Goal: Task Accomplishment & Management: Use online tool/utility

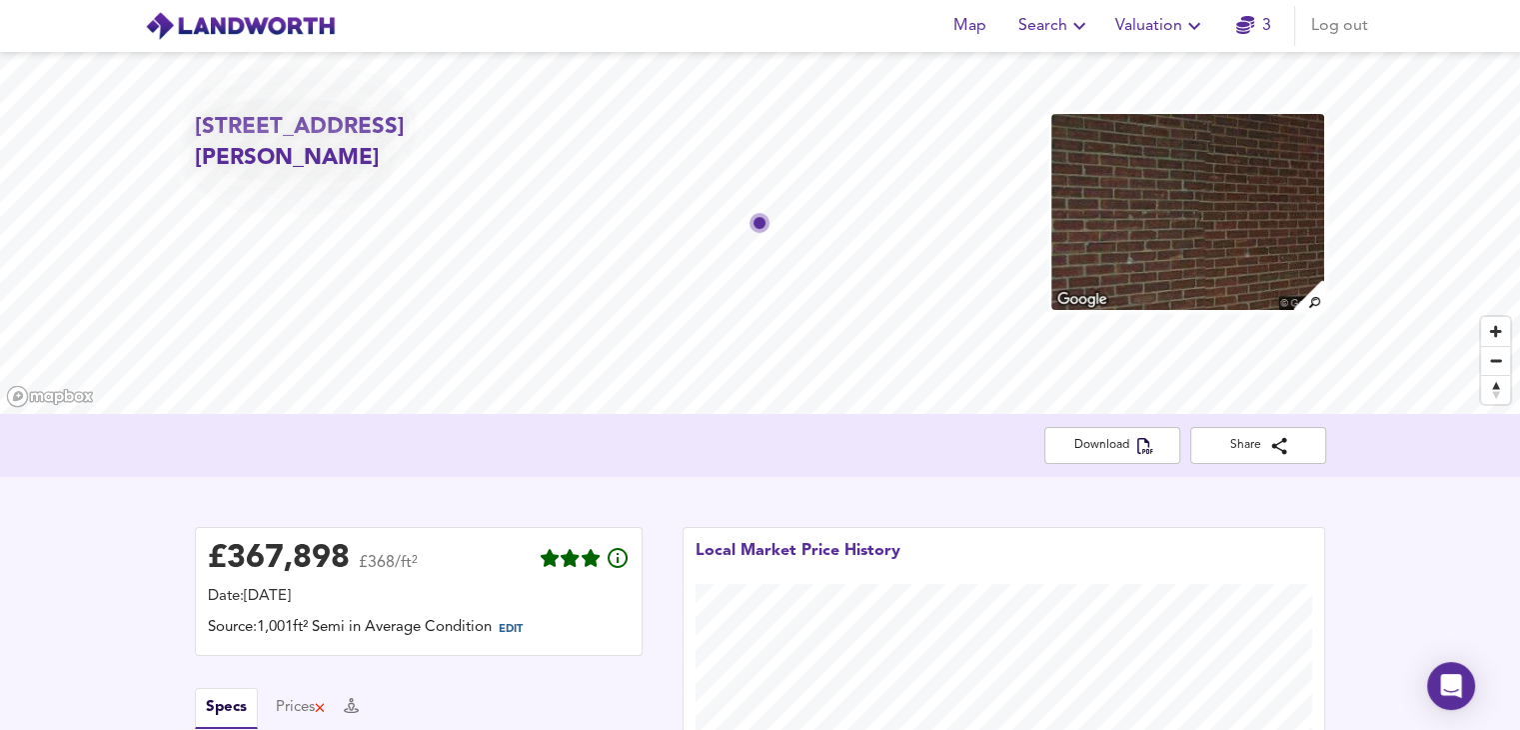
click at [1164, 23] on span "Valuation" at bounding box center [1160, 26] width 91 height 28
click at [1131, 81] on li "New Valuation Report" at bounding box center [1160, 72] width 239 height 36
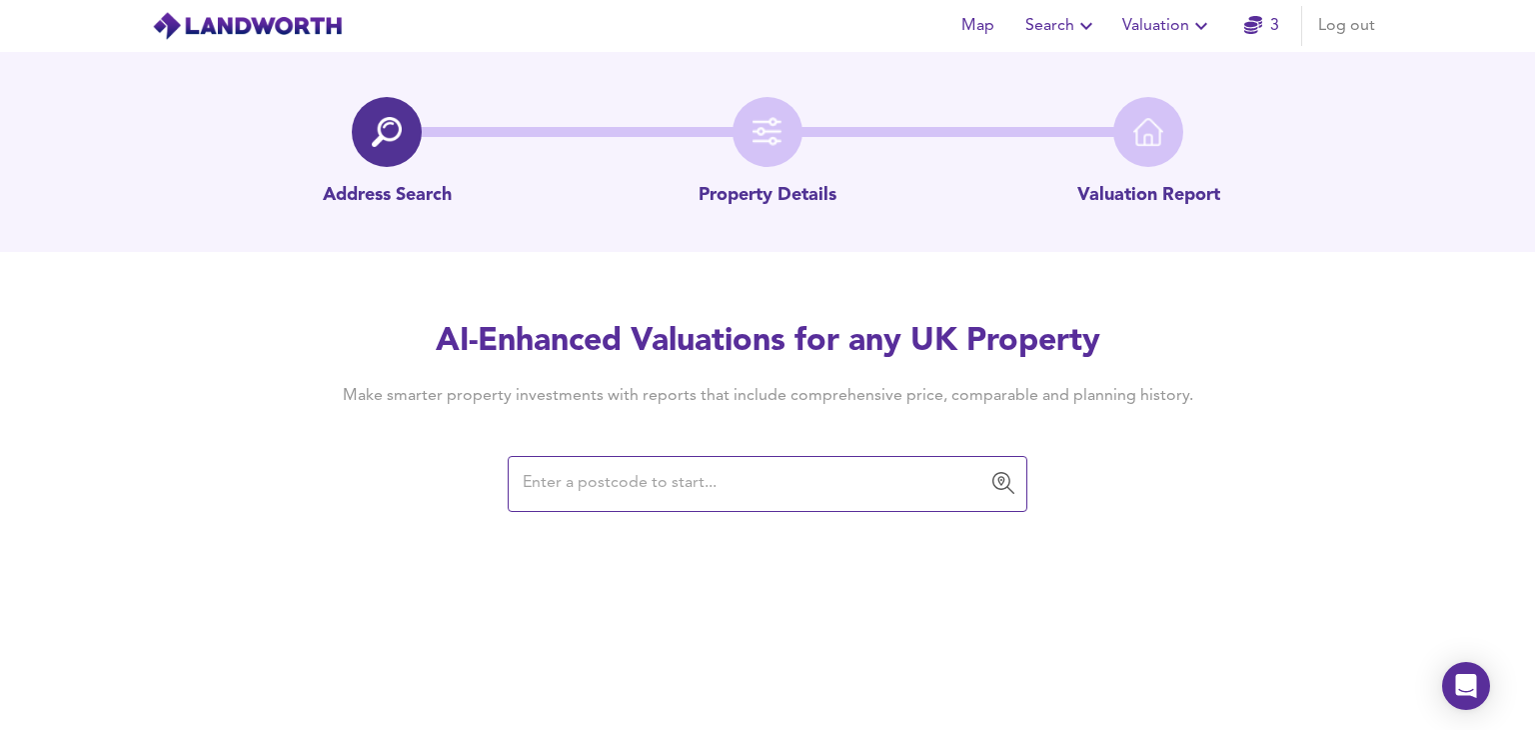
click at [772, 493] on input "text" at bounding box center [753, 484] width 472 height 38
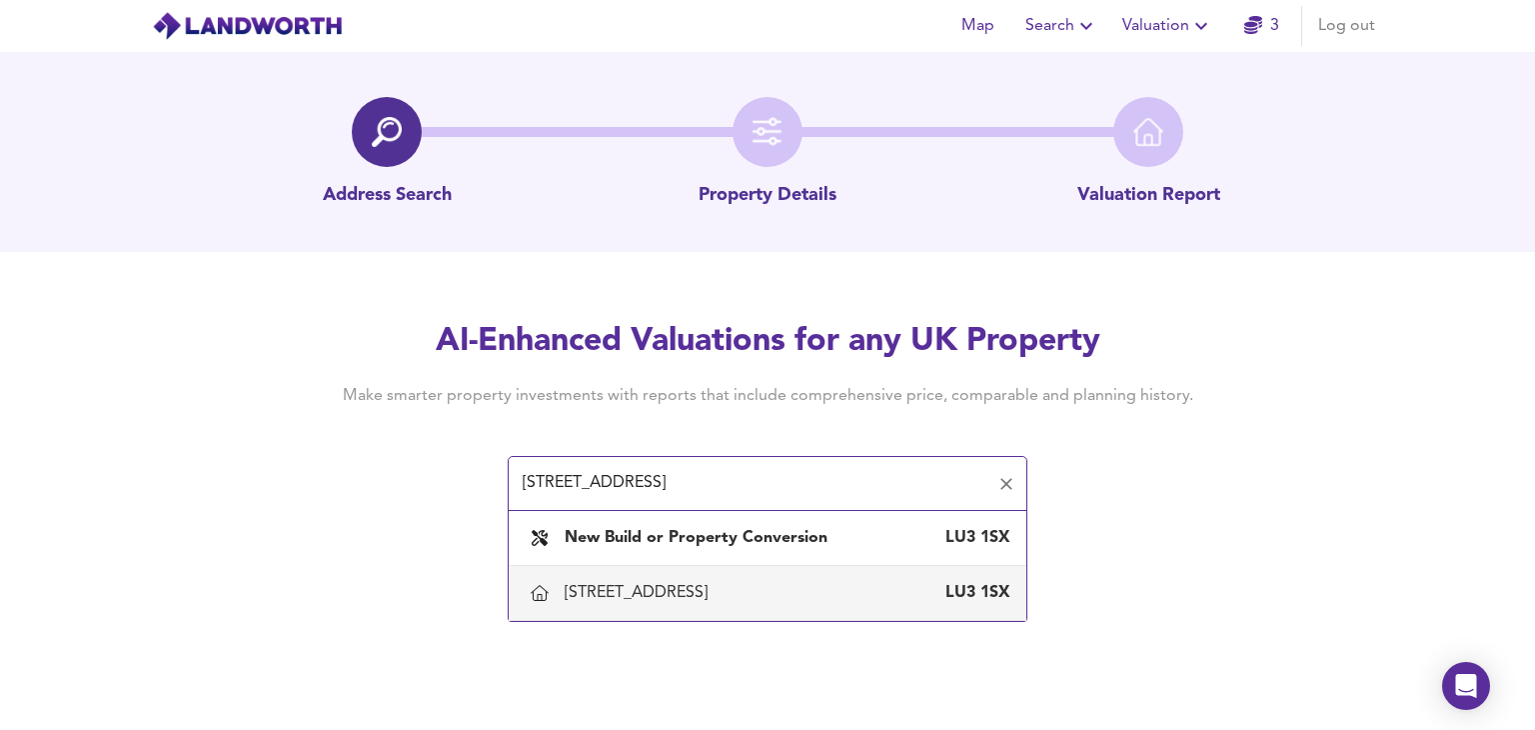
click at [671, 595] on div "[STREET_ADDRESS]" at bounding box center [640, 593] width 151 height 22
type input "[STREET_ADDRESS]"
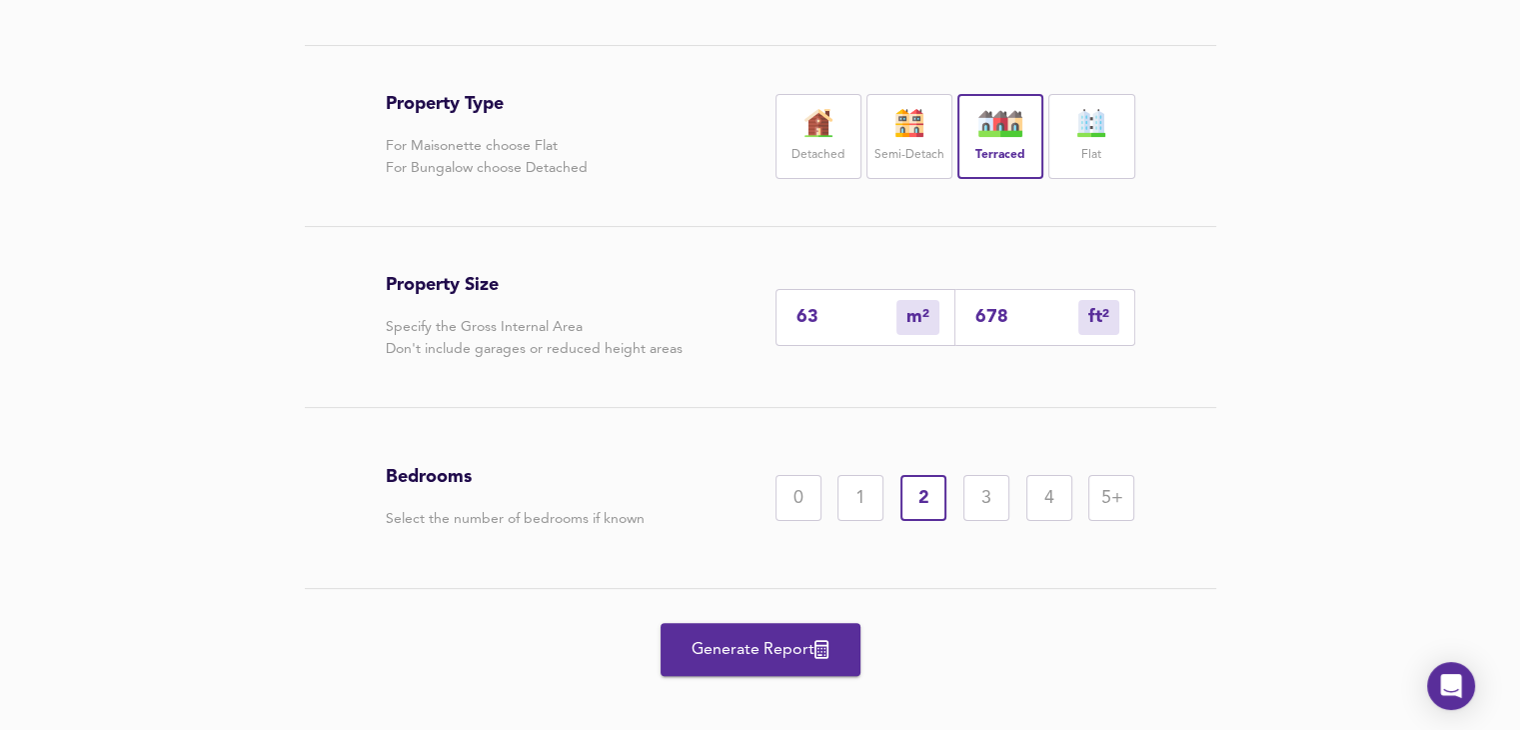
scroll to position [400, 0]
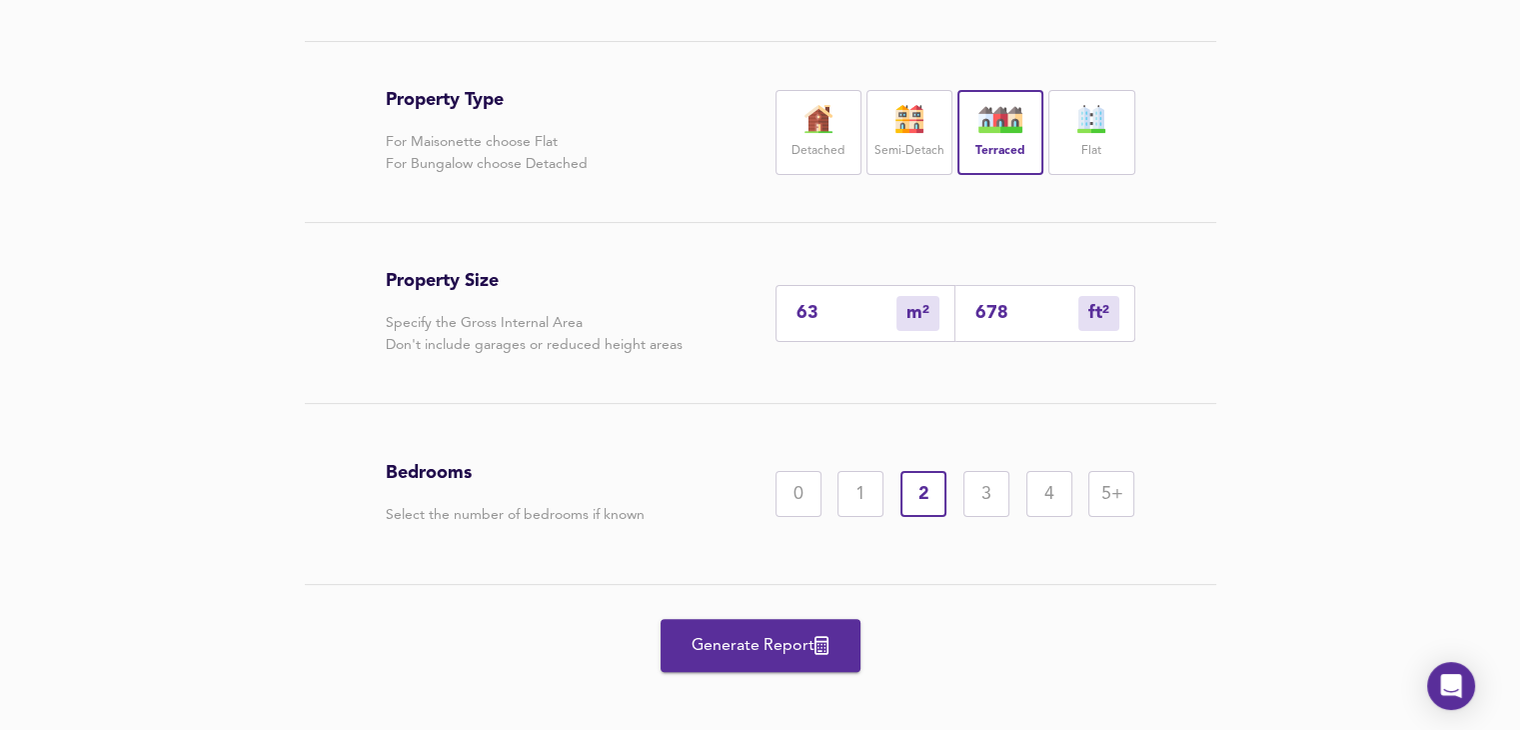
click at [808, 644] on span "Generate Report" at bounding box center [761, 646] width 160 height 28
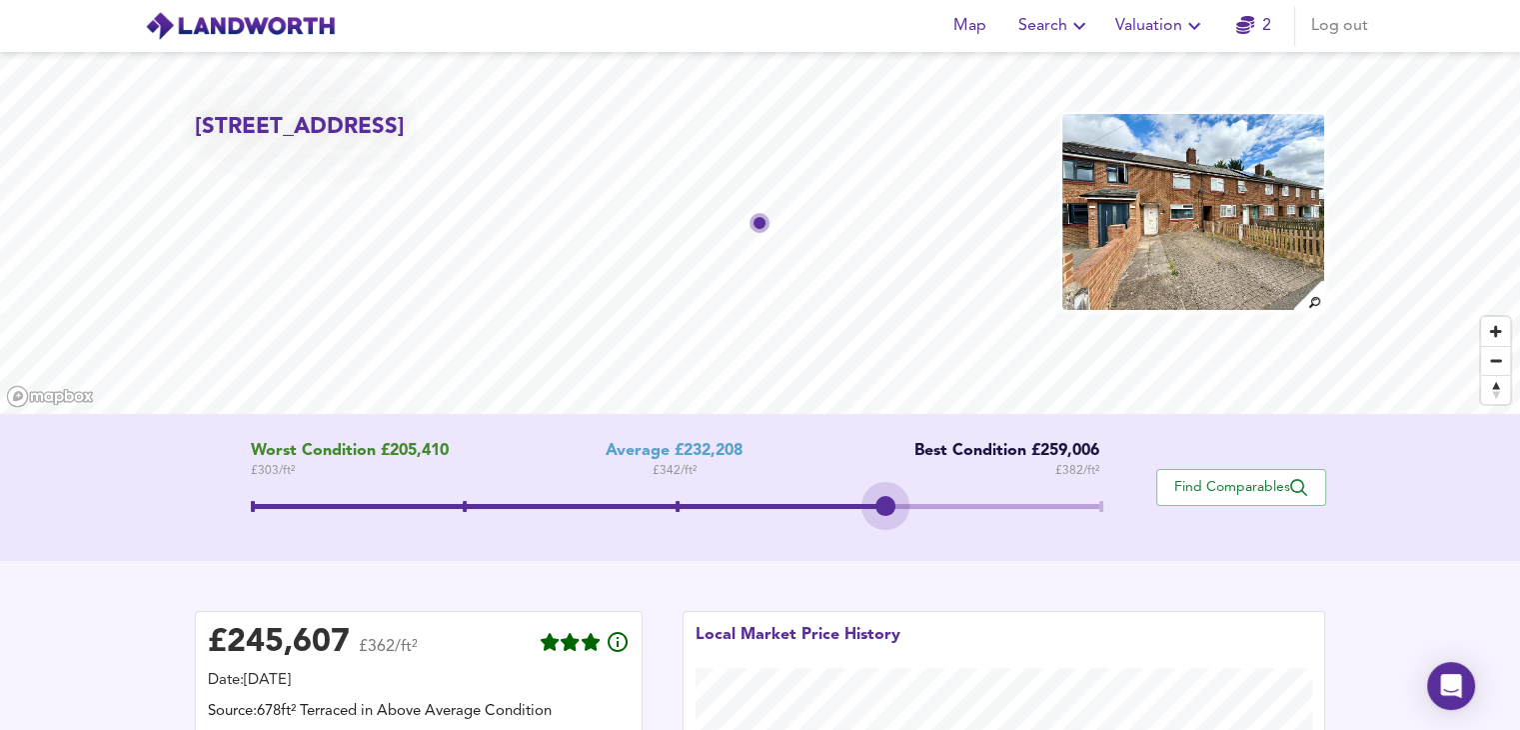
drag, startPoint x: 673, startPoint y: 517, endPoint x: 969, endPoint y: 506, distance: 297.0
click at [969, 506] on span at bounding box center [675, 509] width 848 height 36
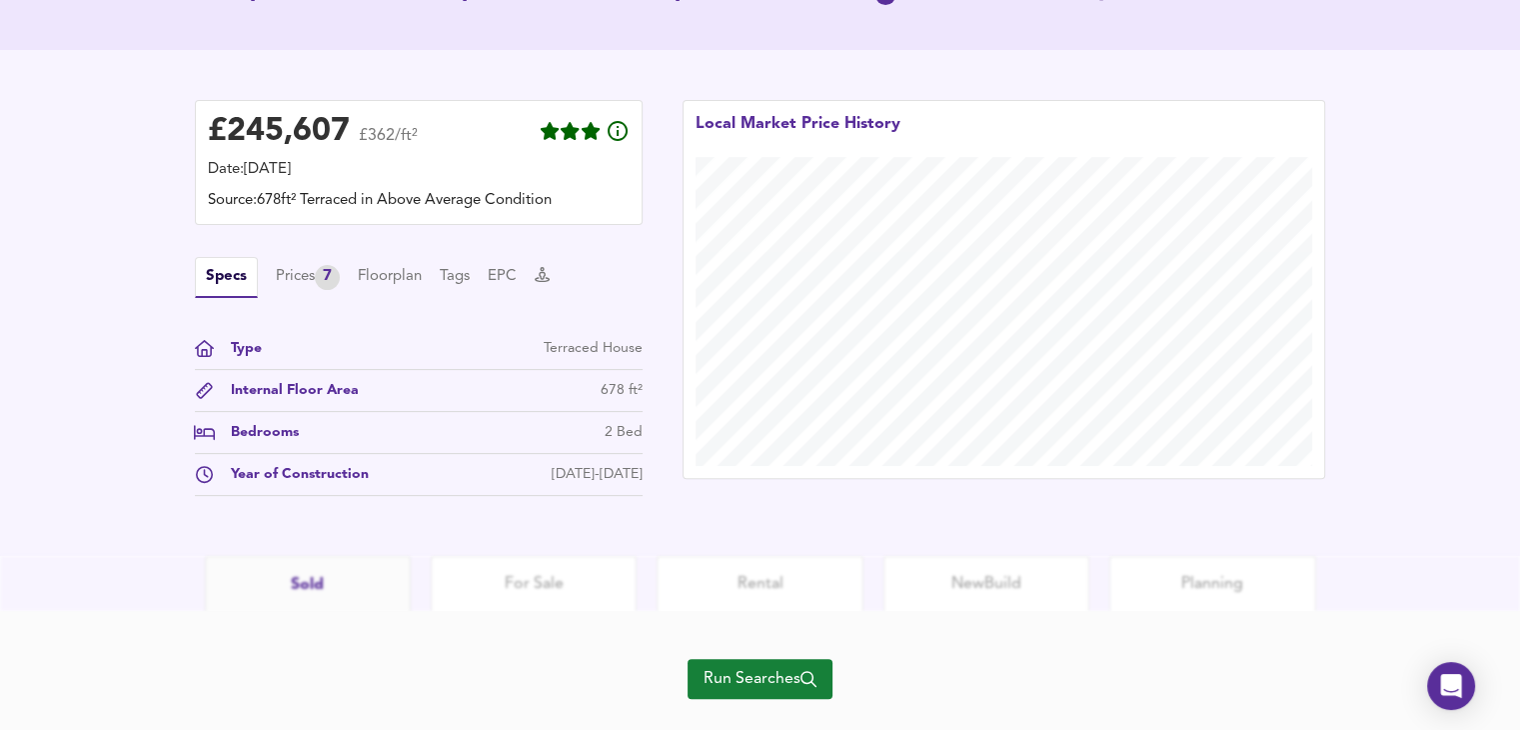
scroll to position [549, 0]
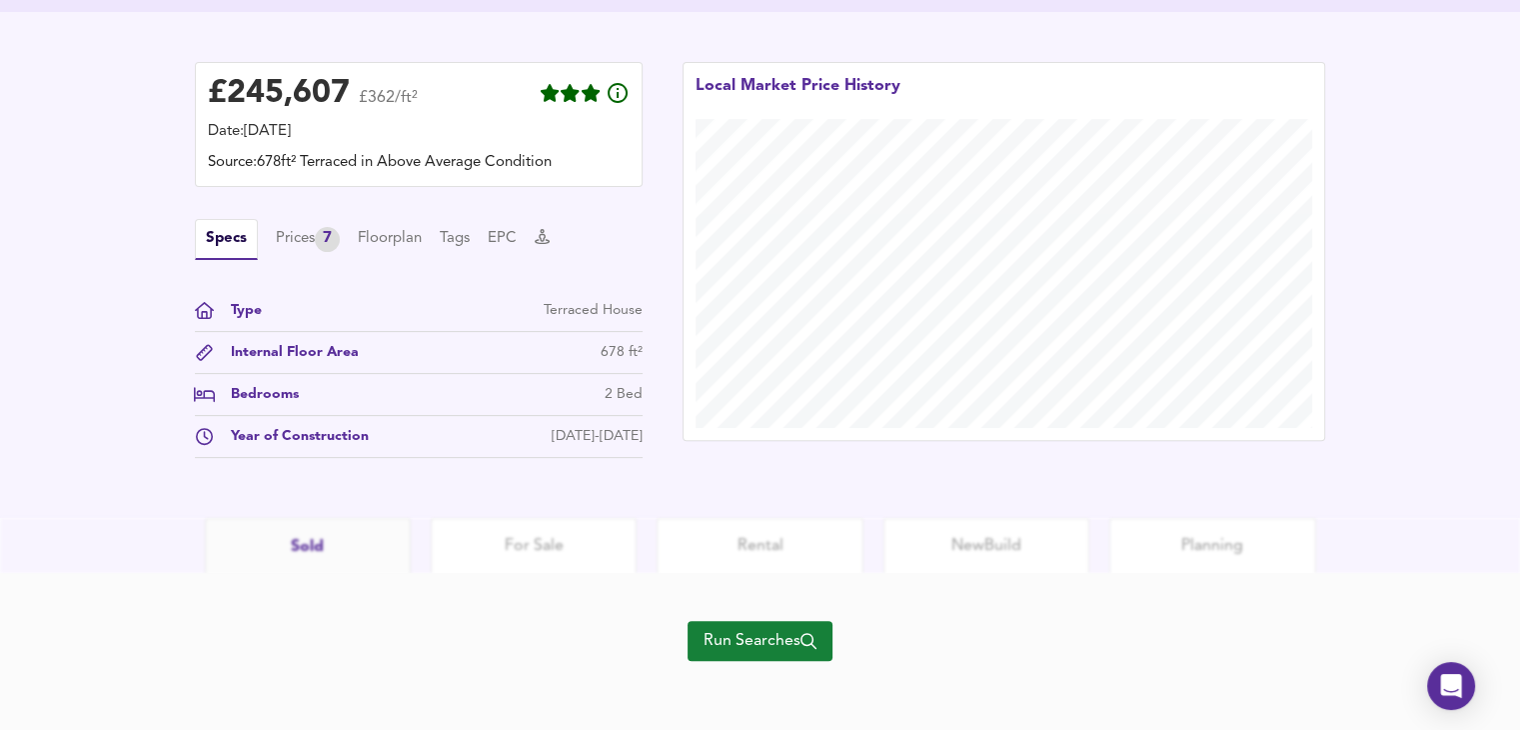
click at [729, 641] on span "Run Searches" at bounding box center [760, 641] width 113 height 28
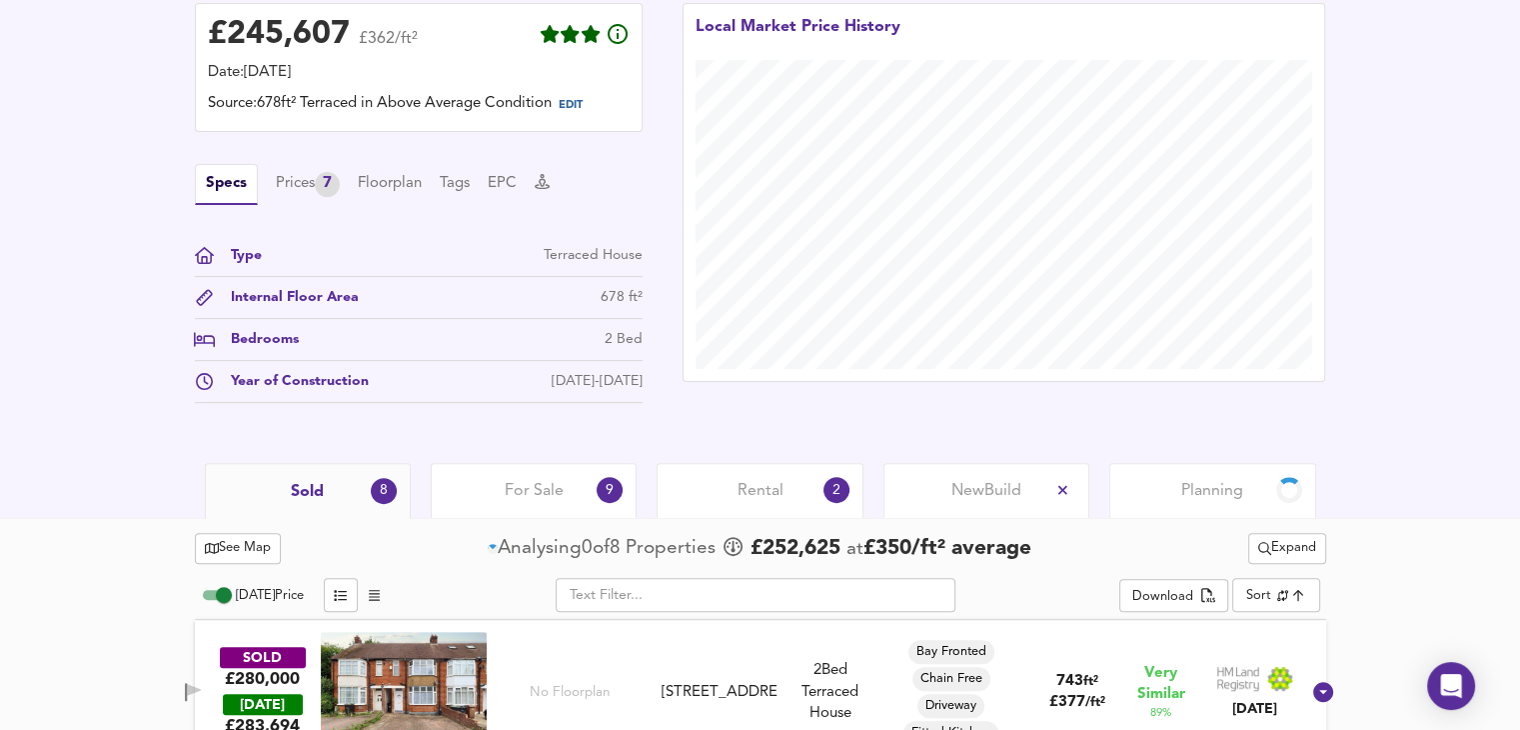
scroll to position [724, 0]
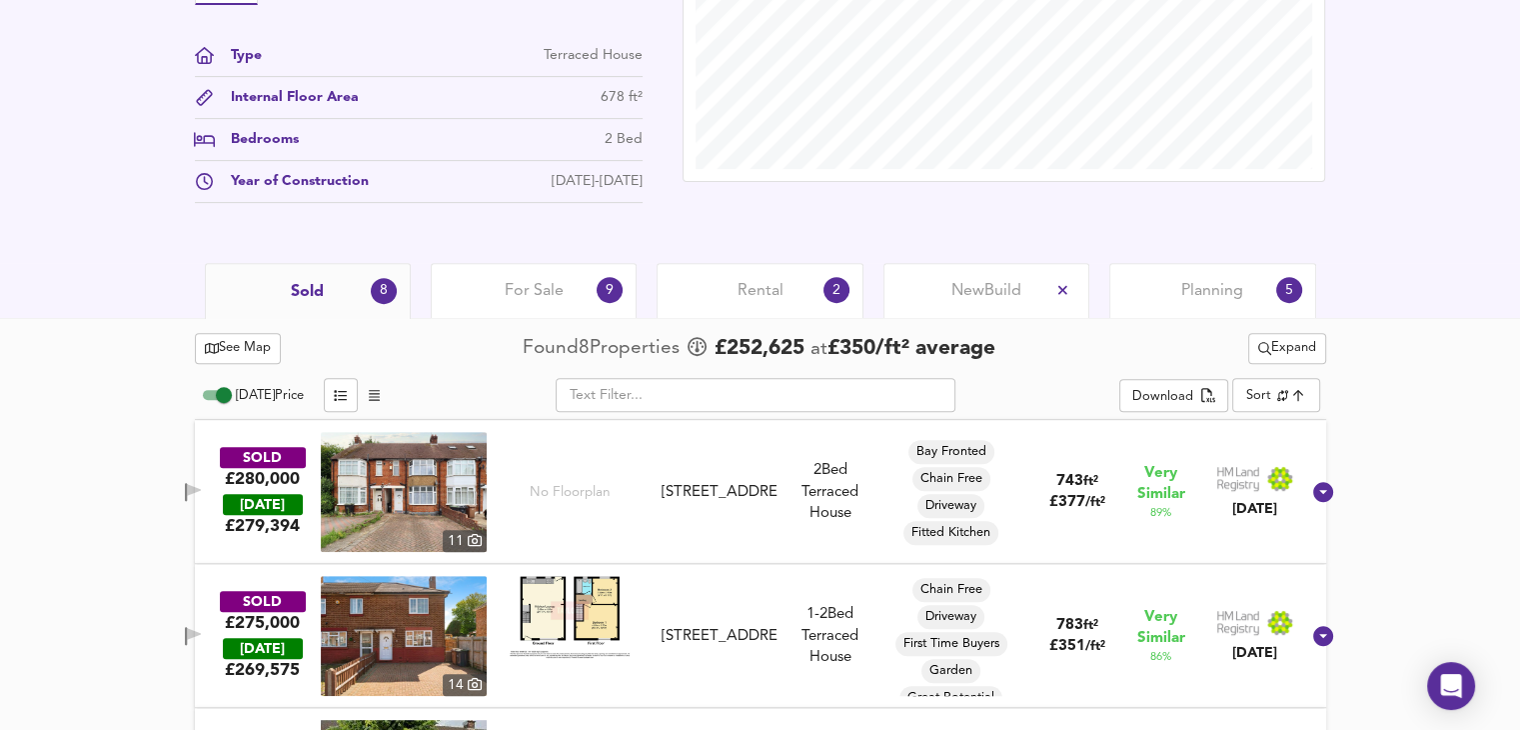
click at [217, 387] on input "[DATE] Price" at bounding box center [224, 395] width 72 height 24
checkbox input "false"
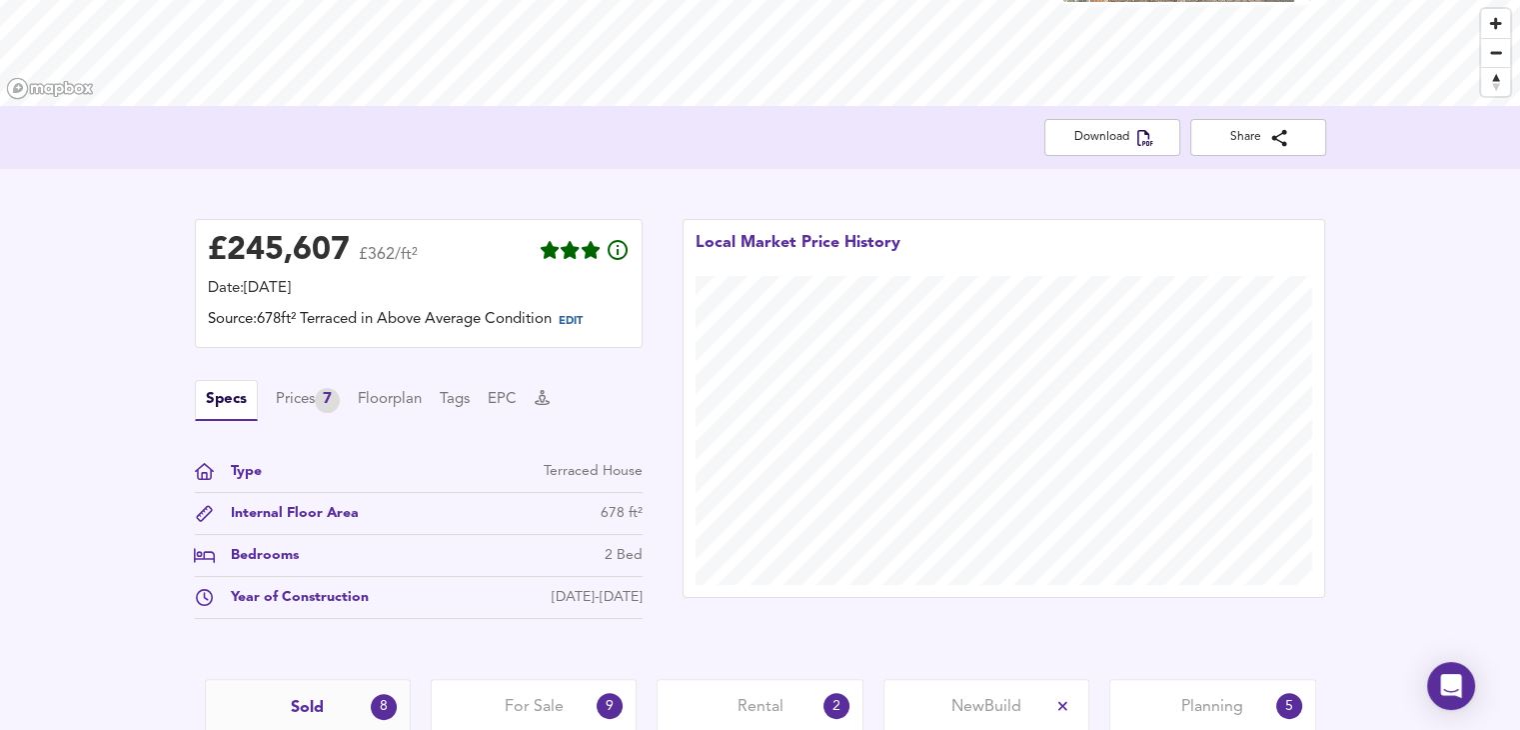
scroll to position [307, 0]
click at [583, 321] on span "EDIT" at bounding box center [571, 322] width 24 height 11
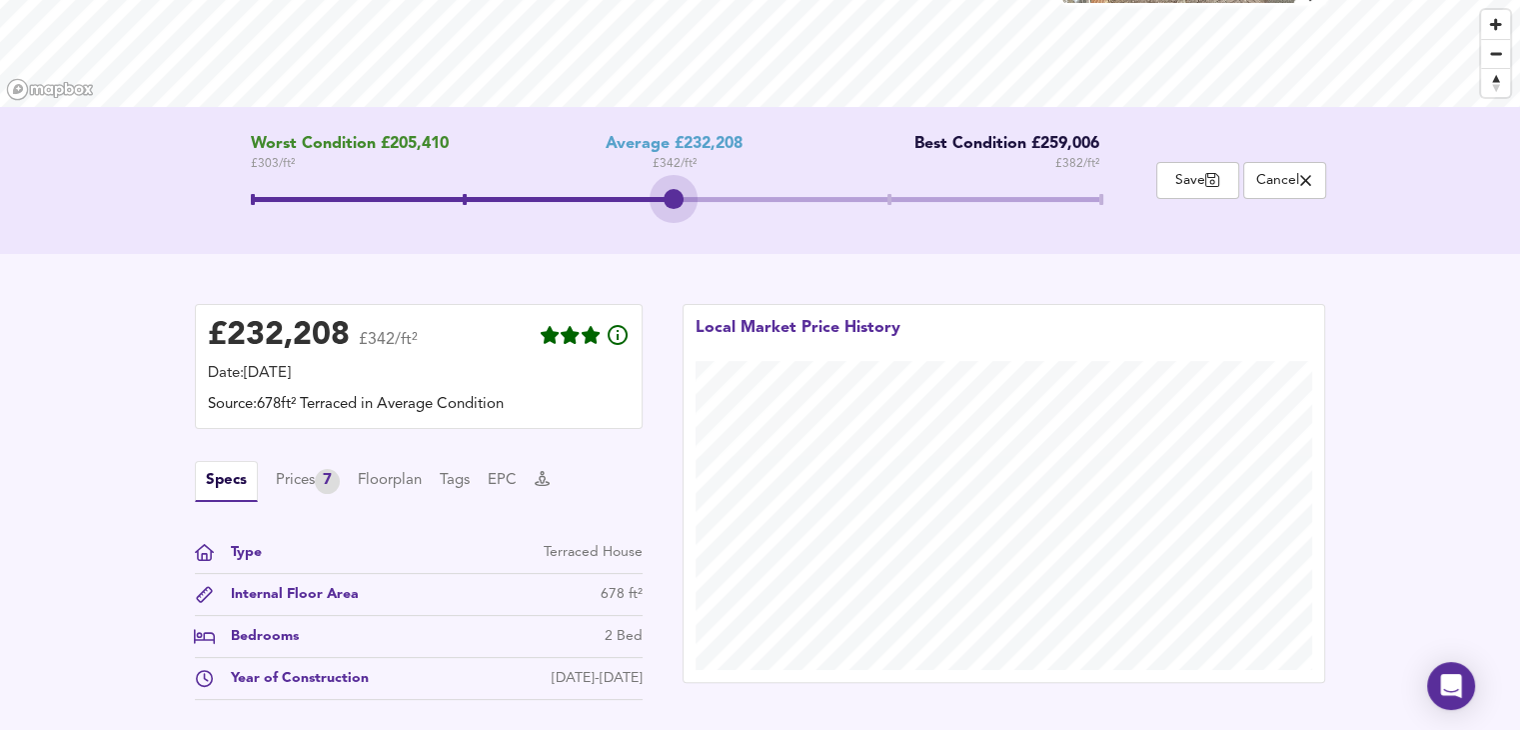
drag, startPoint x: 885, startPoint y: 193, endPoint x: 725, endPoint y: 190, distance: 160.9
click at [725, 190] on span at bounding box center [675, 202] width 848 height 36
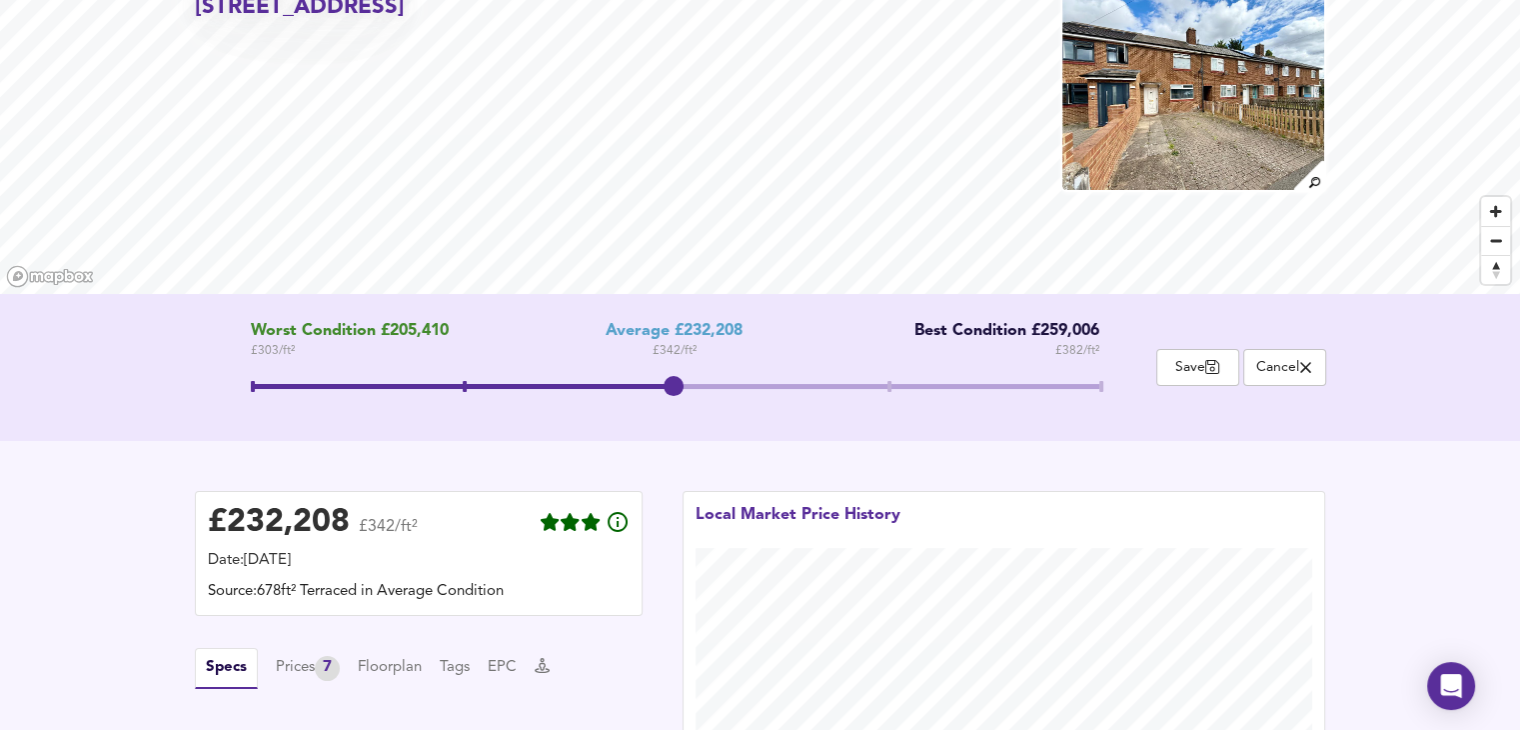
scroll to position [0, 0]
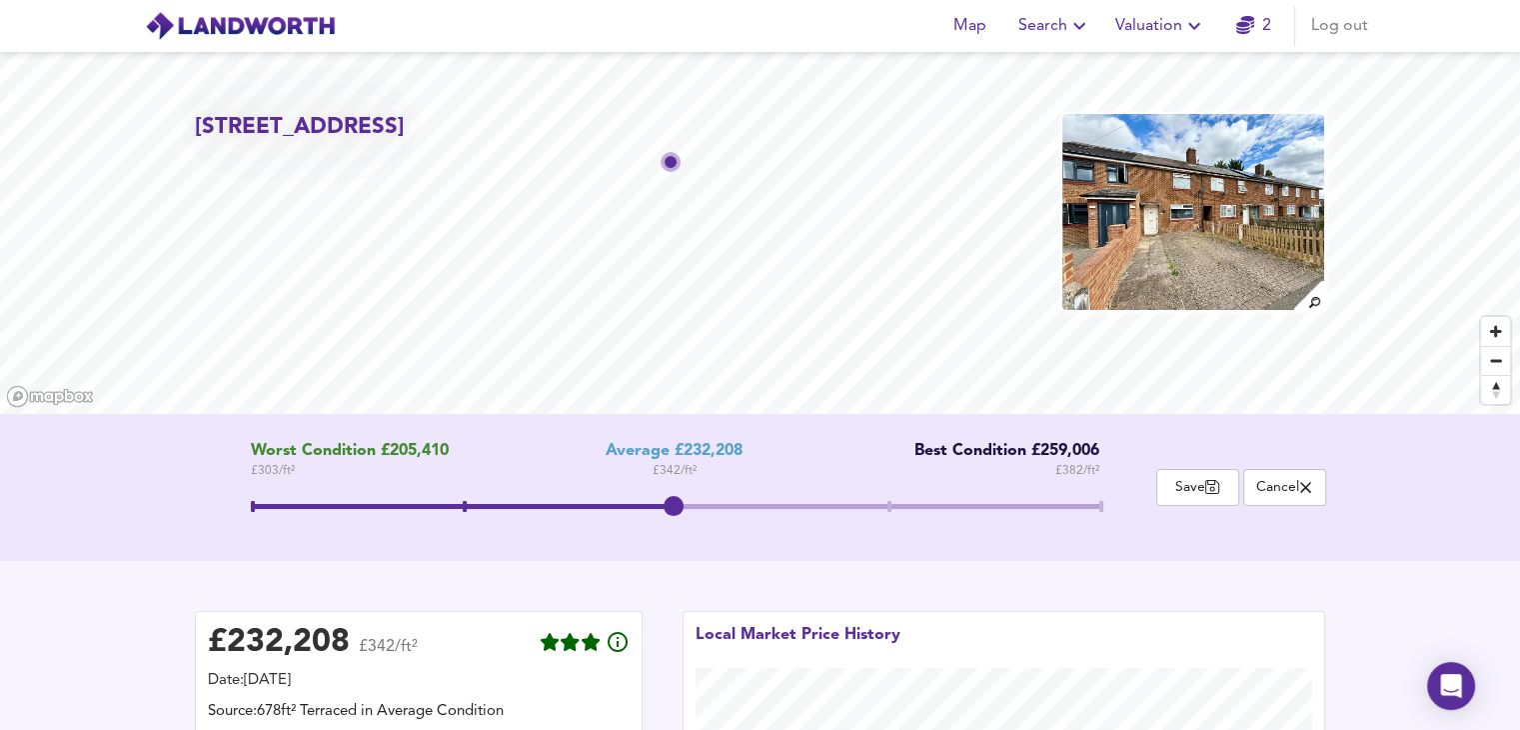
click at [1077, 471] on div "[STREET_ADDRESS] Worst Condition £205,410 £ 303 / ft² Average £232,208 £ 342 / …" at bounding box center [760, 559] width 1520 height 1014
